Goal: Task Accomplishment & Management: Use online tool/utility

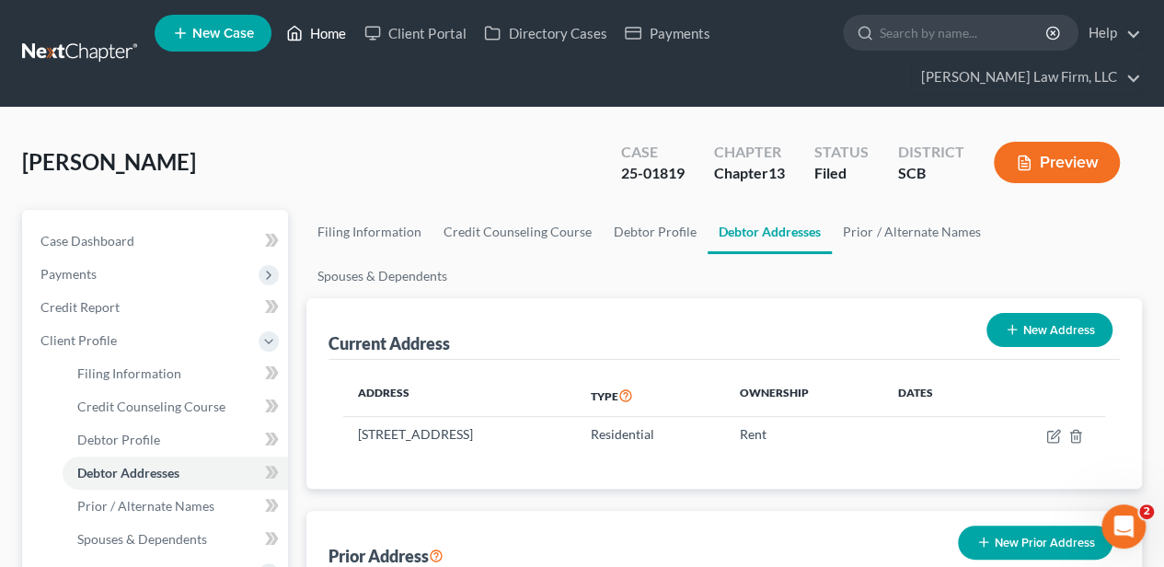
click at [314, 35] on link "Home" at bounding box center [316, 33] width 78 height 33
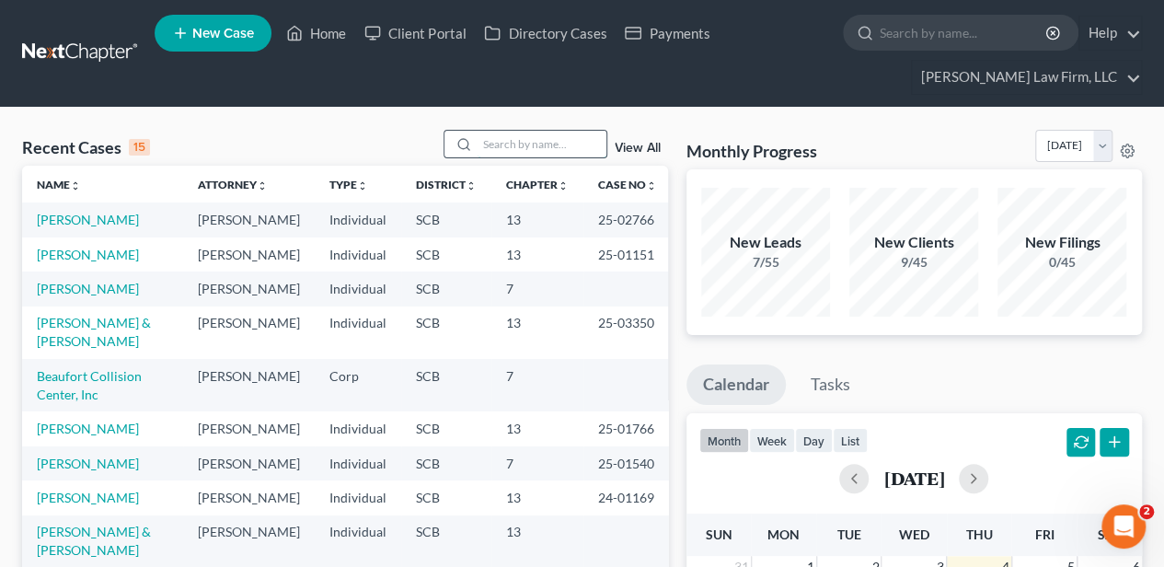
click at [506, 140] on input "search" at bounding box center [542, 144] width 129 height 27
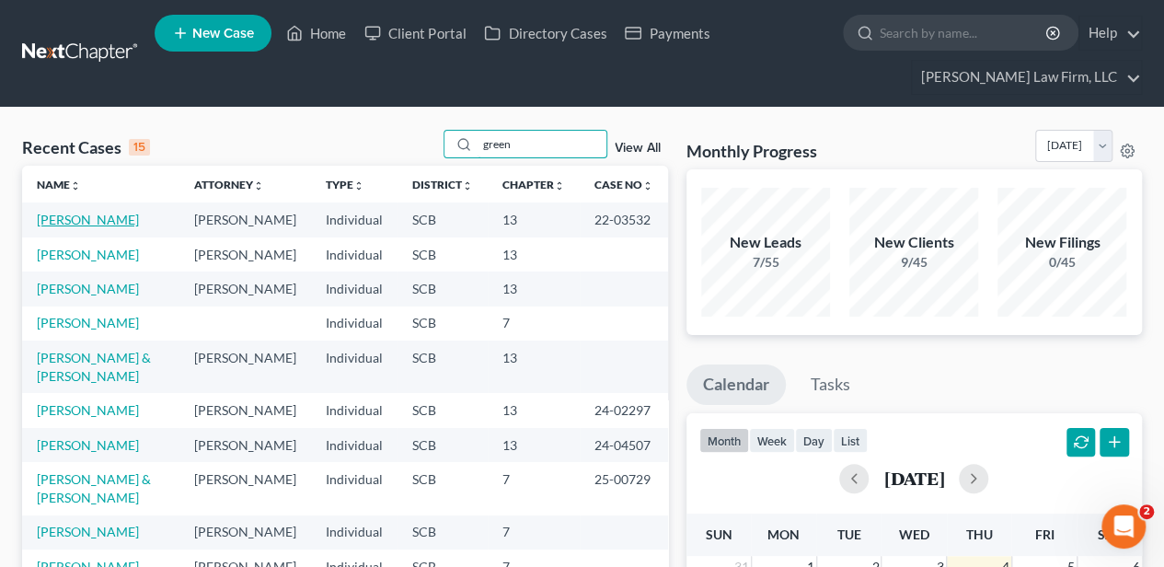
type input "green"
click at [87, 217] on link "[PERSON_NAME]" at bounding box center [88, 220] width 102 height 16
select select "4"
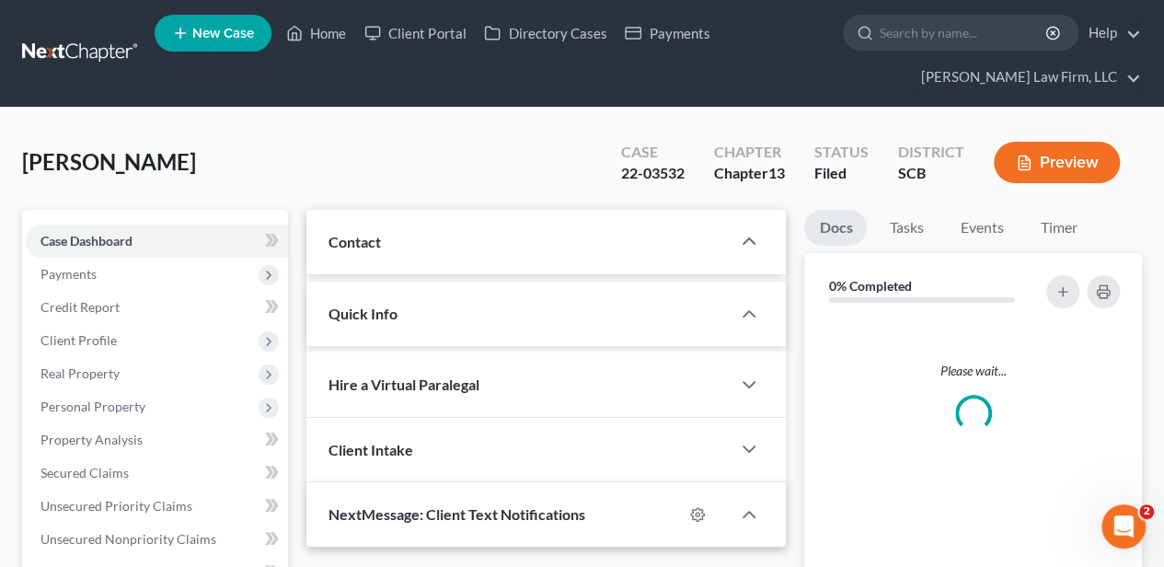
select select "0"
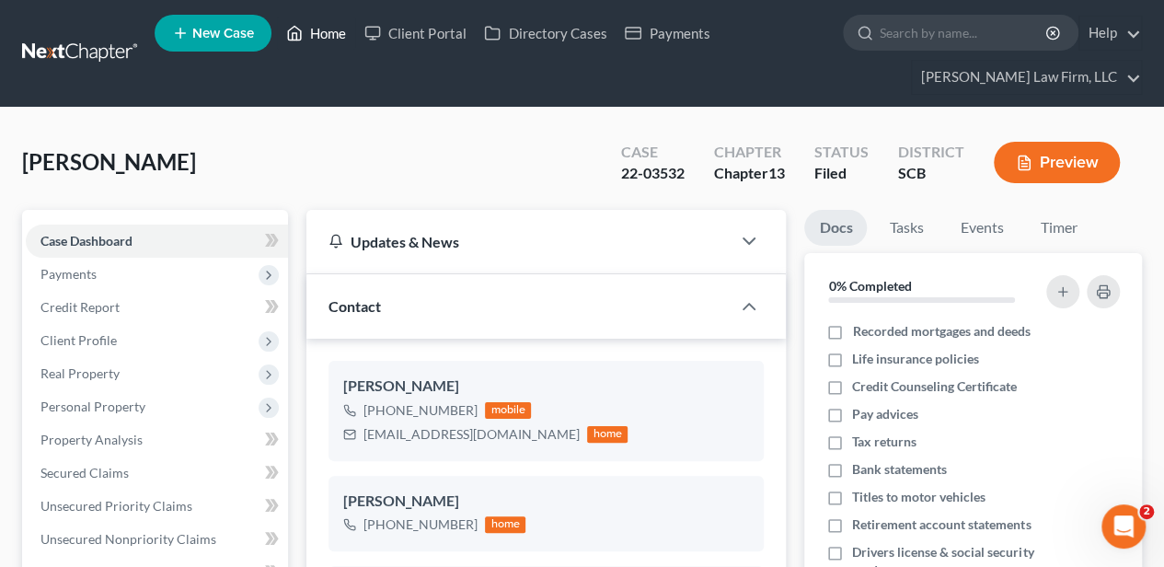
click at [319, 31] on link "Home" at bounding box center [316, 33] width 78 height 33
